Goal: Transaction & Acquisition: Purchase product/service

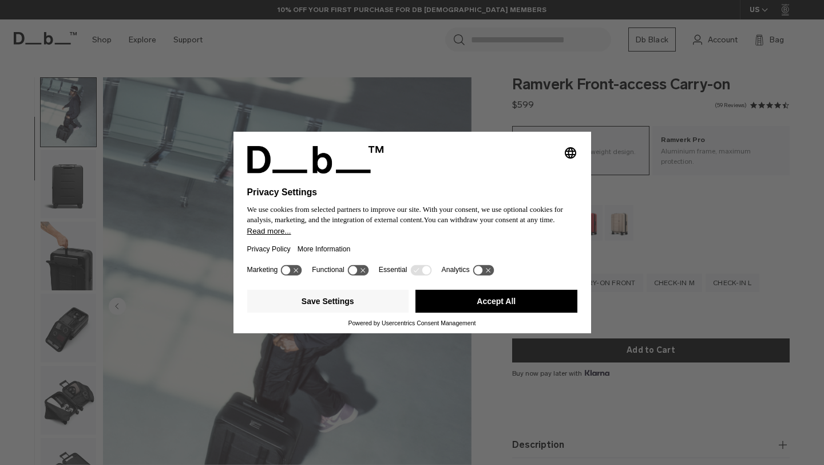
click at [523, 310] on button "Accept All" at bounding box center [497, 301] width 162 height 23
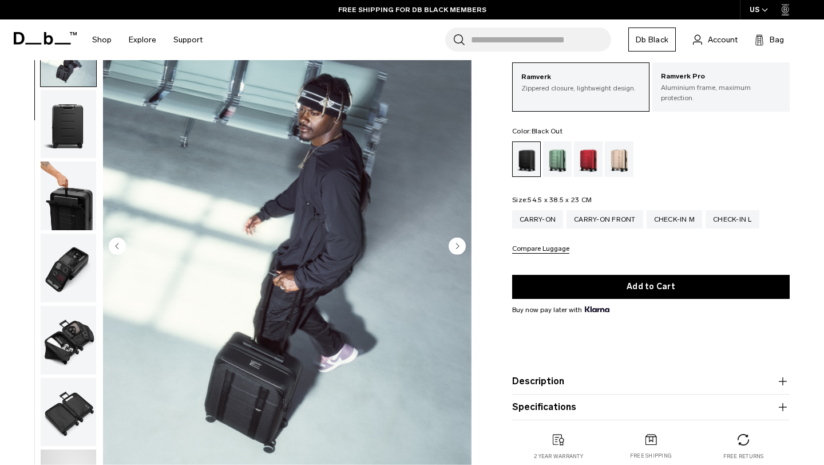
scroll to position [64, 0]
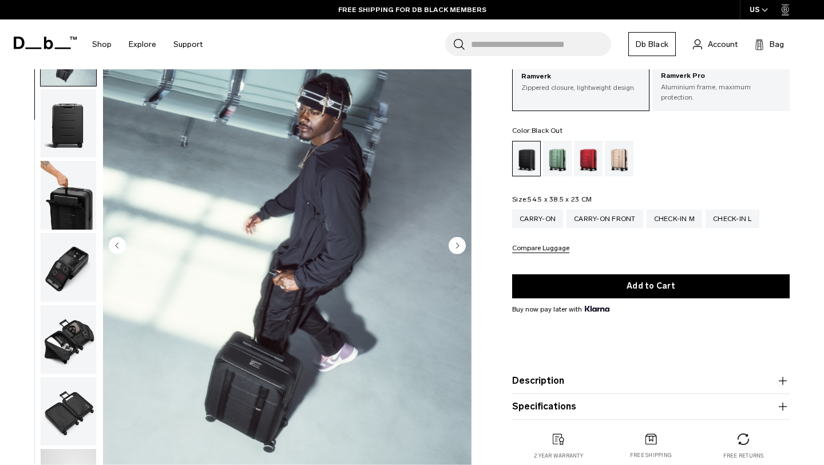
click at [453, 236] on circle "Next slide" at bounding box center [457, 244] width 17 height 17
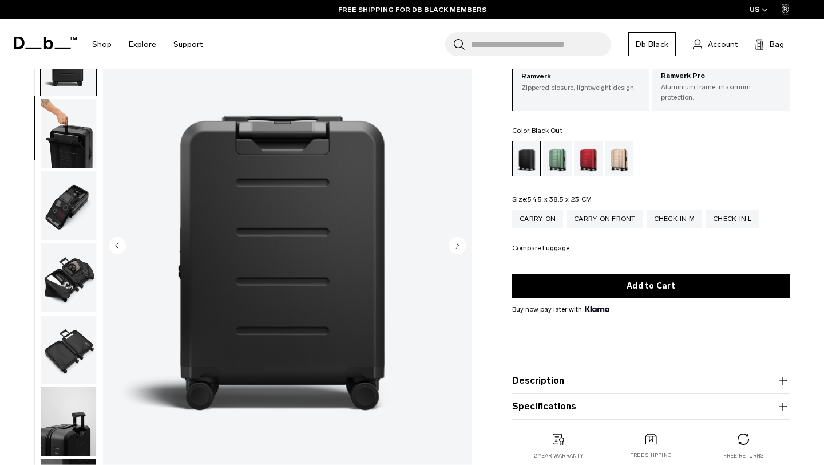
scroll to position [144, 0]
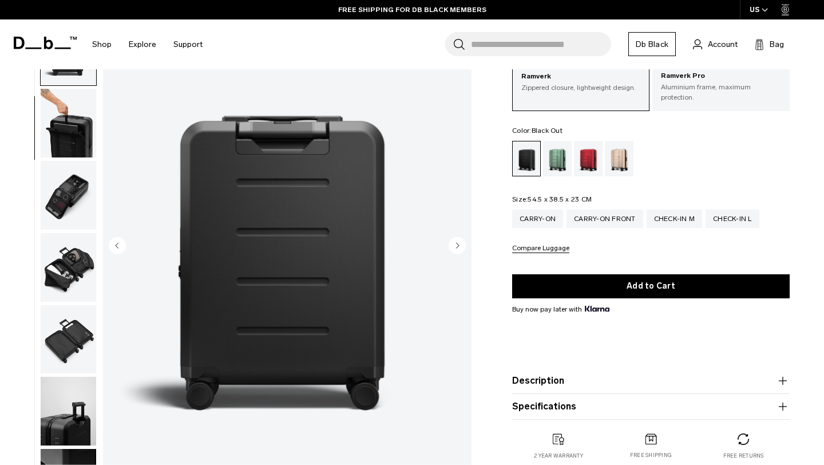
click at [454, 238] on circle "Next slide" at bounding box center [457, 244] width 17 height 17
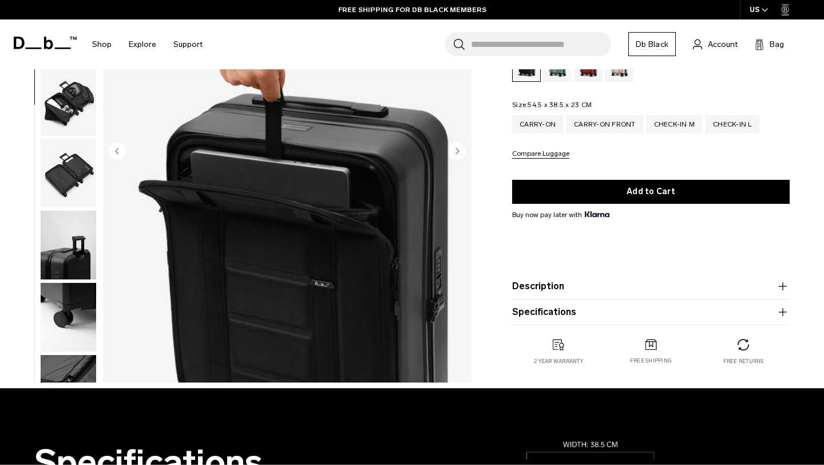
scroll to position [159, 0]
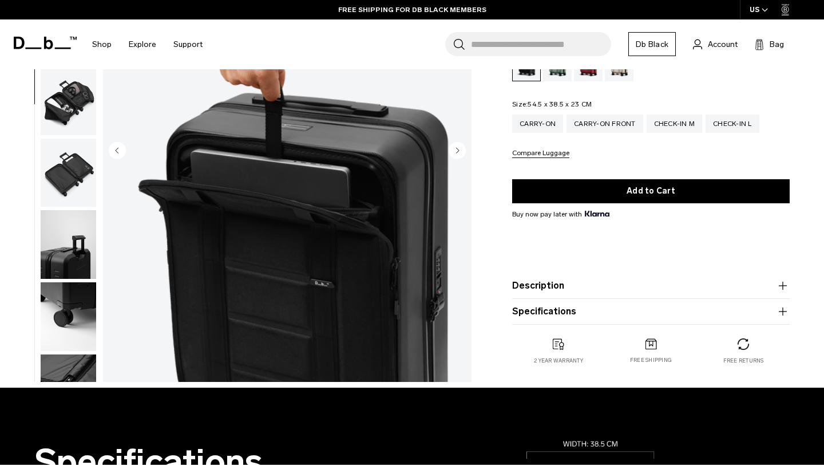
click at [457, 148] on icon "Next slide" at bounding box center [458, 150] width 3 height 5
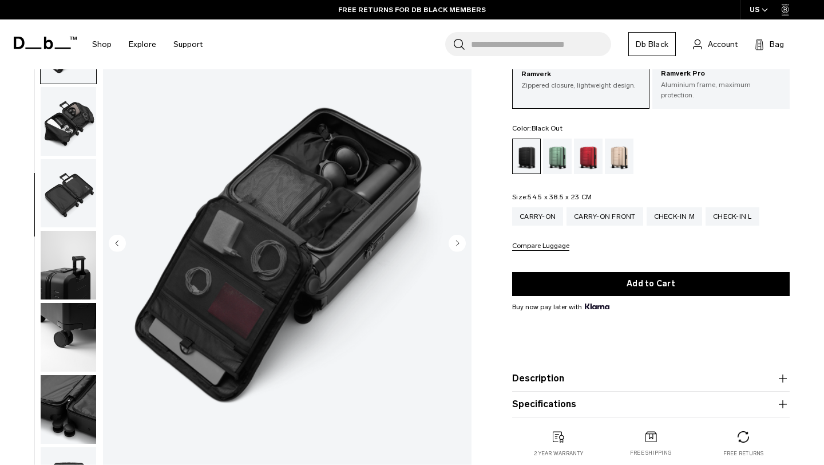
scroll to position [56, 0]
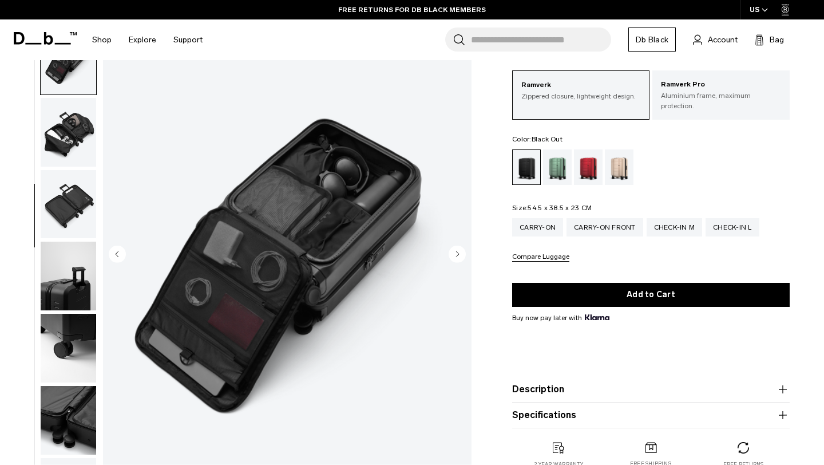
click at [462, 250] on circle "Next slide" at bounding box center [457, 253] width 17 height 17
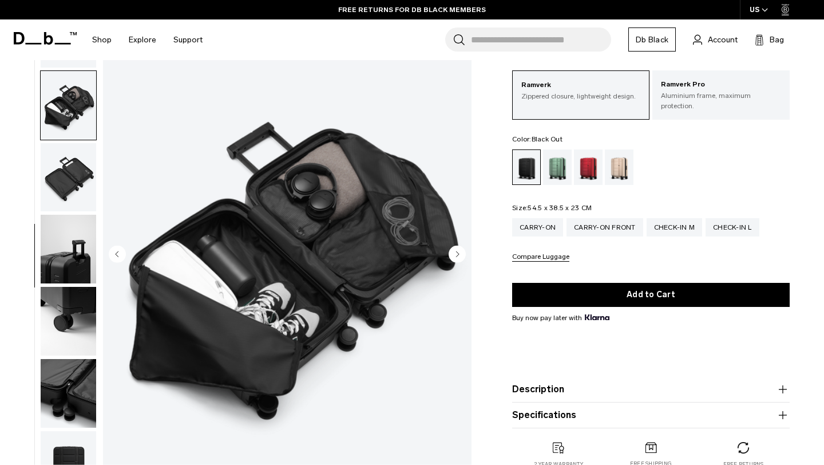
scroll to position [329, 0]
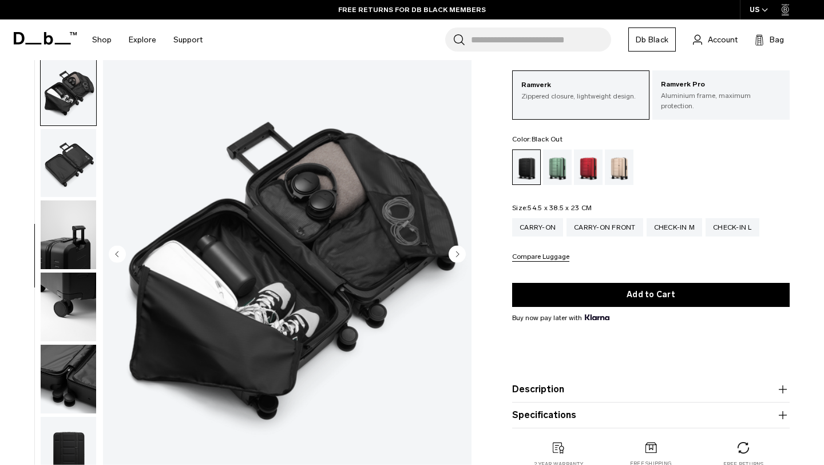
click at [462, 250] on circle "Next slide" at bounding box center [457, 253] width 17 height 17
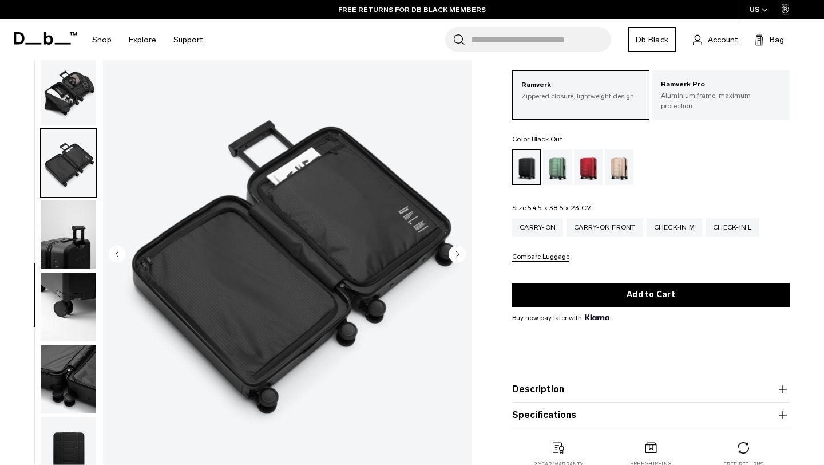
click at [462, 250] on circle "Next slide" at bounding box center [457, 253] width 17 height 17
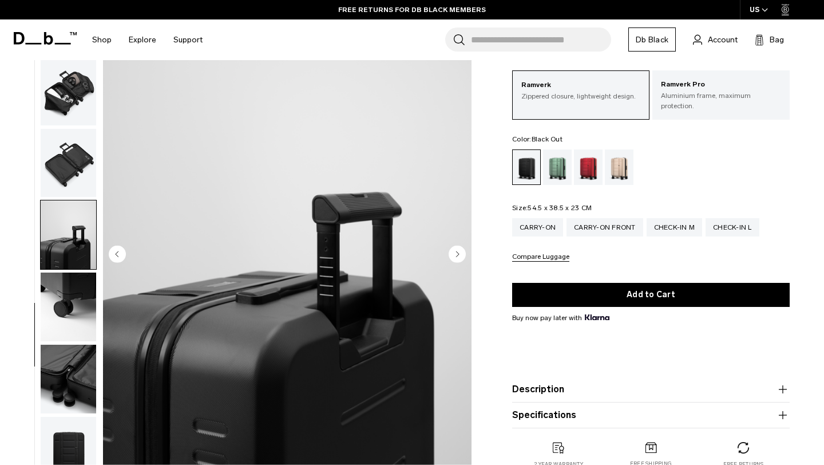
click at [462, 250] on circle "Next slide" at bounding box center [457, 253] width 17 height 17
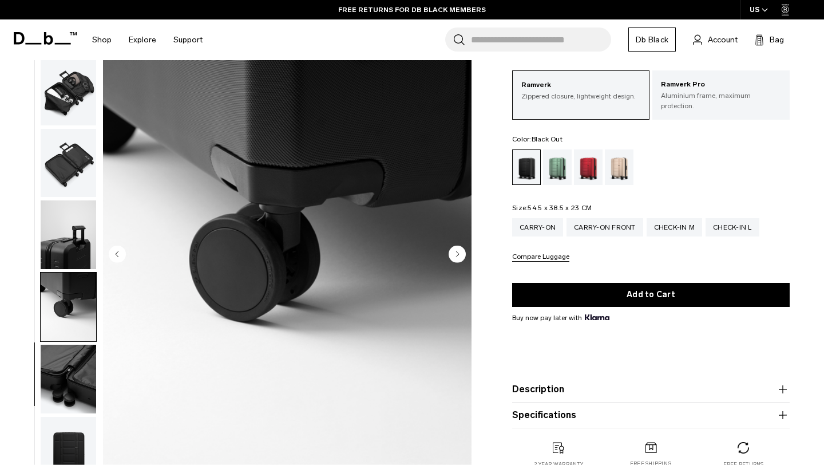
click at [462, 250] on circle "Next slide" at bounding box center [457, 253] width 17 height 17
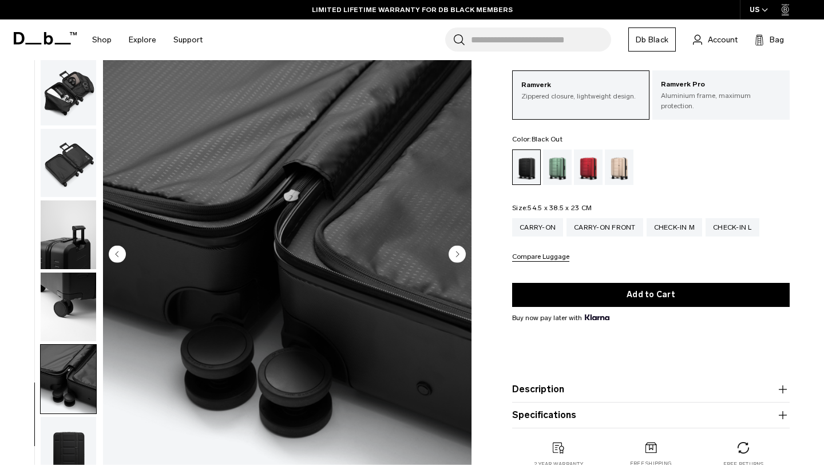
click at [462, 250] on circle "Next slide" at bounding box center [457, 253] width 17 height 17
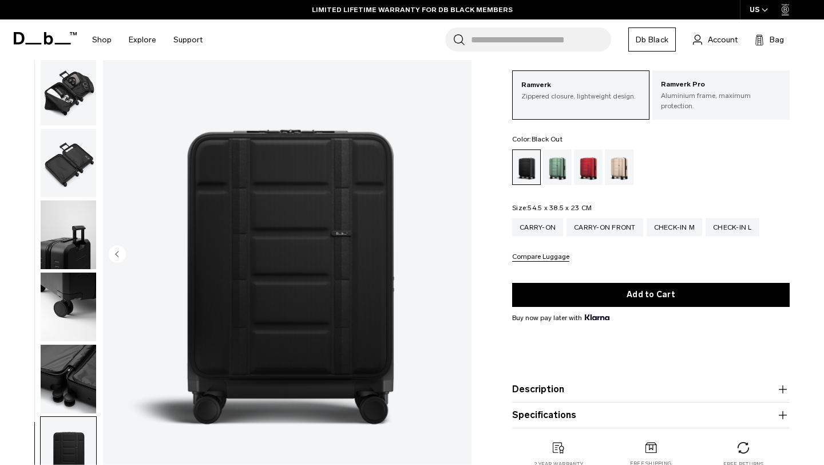
scroll to position [0, 0]
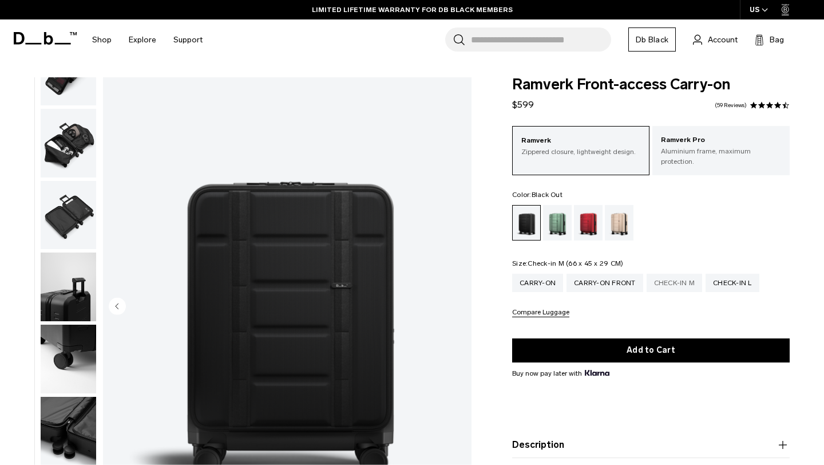
click at [667, 278] on div "Check-in M" at bounding box center [675, 283] width 56 height 18
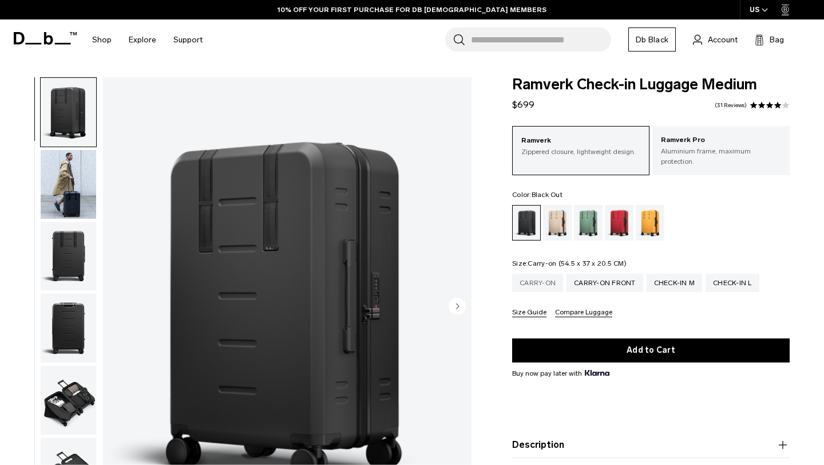
click at [551, 274] on div "Carry-on" at bounding box center [537, 283] width 51 height 18
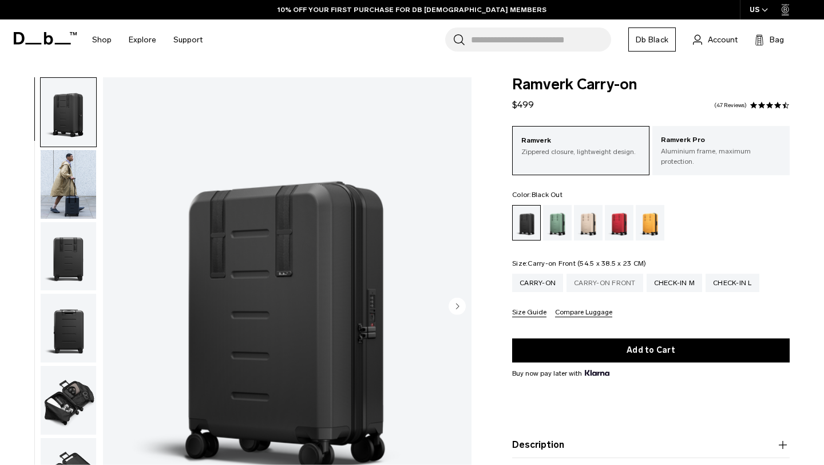
click at [598, 283] on div "Carry-on Front" at bounding box center [605, 283] width 77 height 18
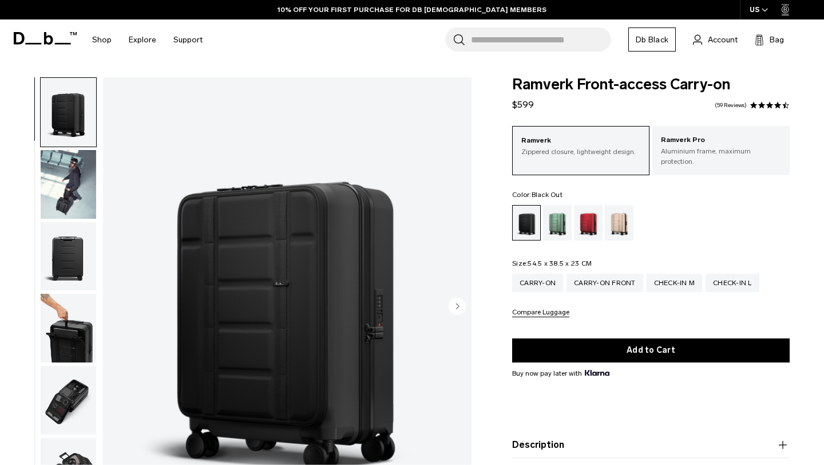
click at [60, 335] on img "button" at bounding box center [69, 328] width 56 height 69
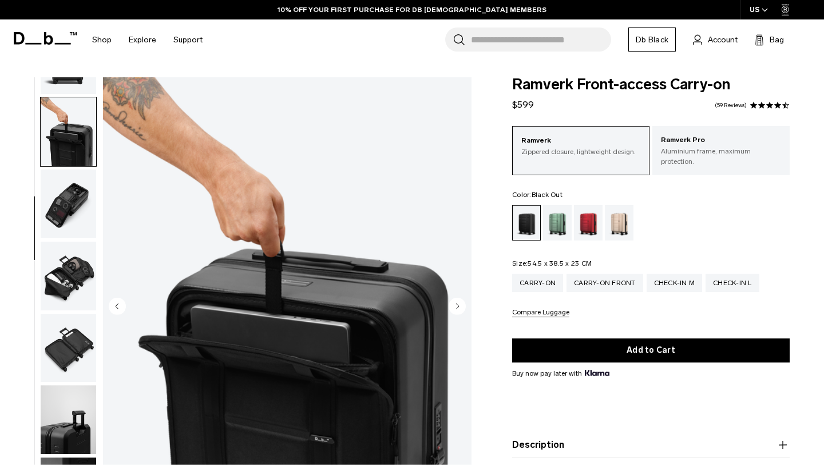
scroll to position [216, 0]
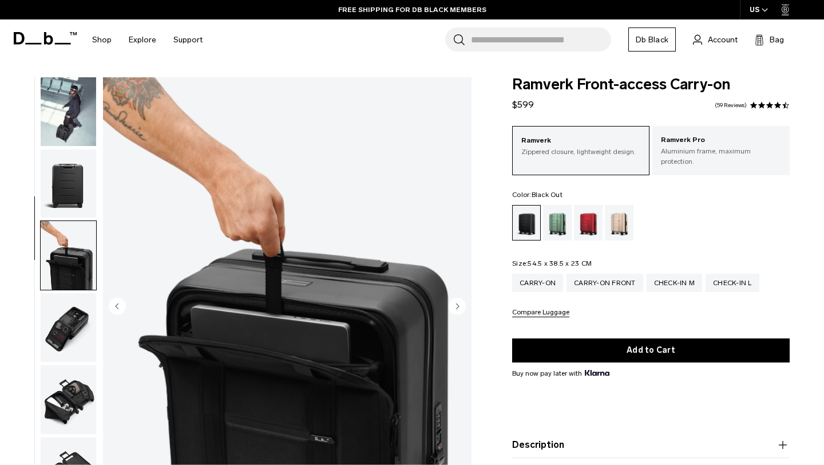
click at [60, 335] on img "button" at bounding box center [69, 327] width 56 height 69
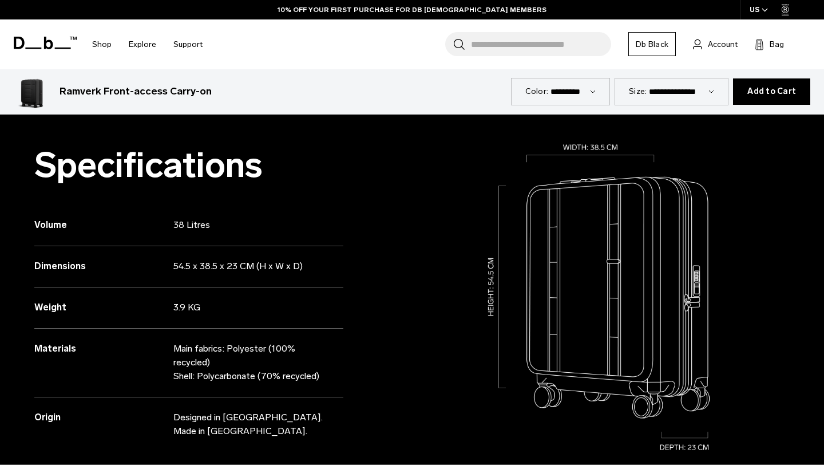
scroll to position [455, 0]
